Goal: Transaction & Acquisition: Purchase product/service

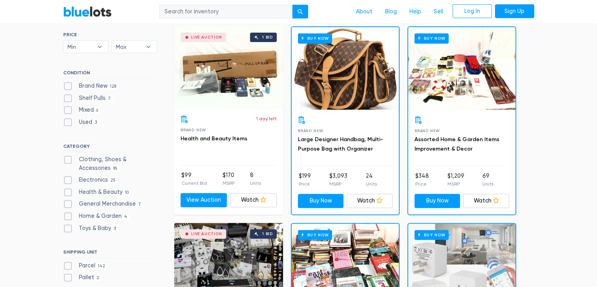
scroll to position [241, 0]
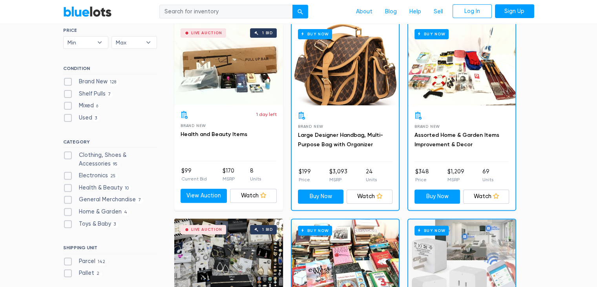
click at [66, 176] on label "Electronics 25" at bounding box center [90, 175] width 55 height 9
click at [66, 176] on input "Electronics 25" at bounding box center [65, 173] width 5 height 5
checkbox input "true"
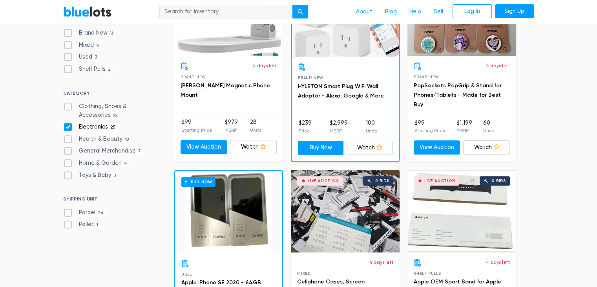
scroll to position [279, 0]
